Goal: Check status: Check status

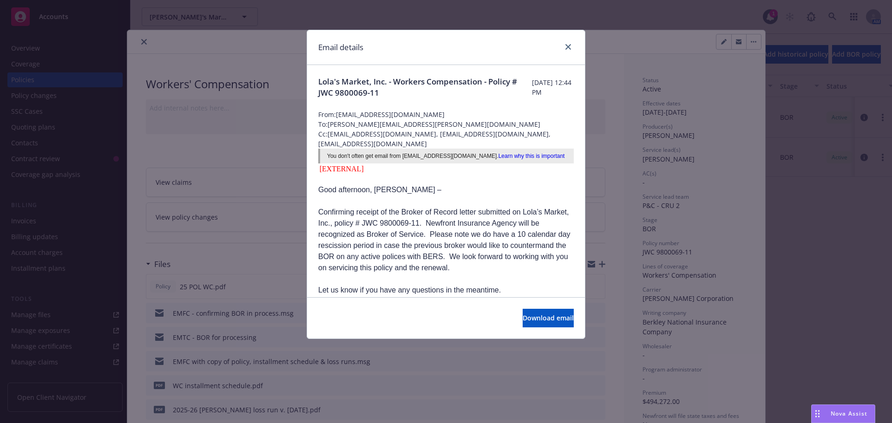
scroll to position [186, 0]
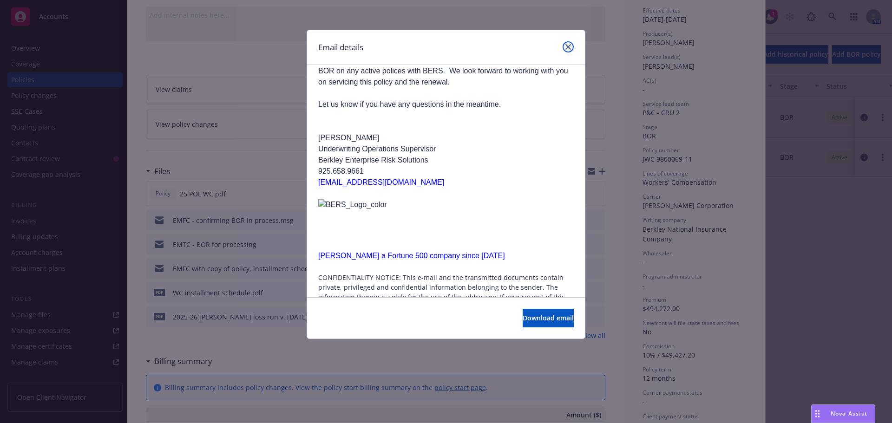
click at [569, 47] on icon "close" at bounding box center [568, 47] width 6 height 6
